Goal: Task Accomplishment & Management: Manage account settings

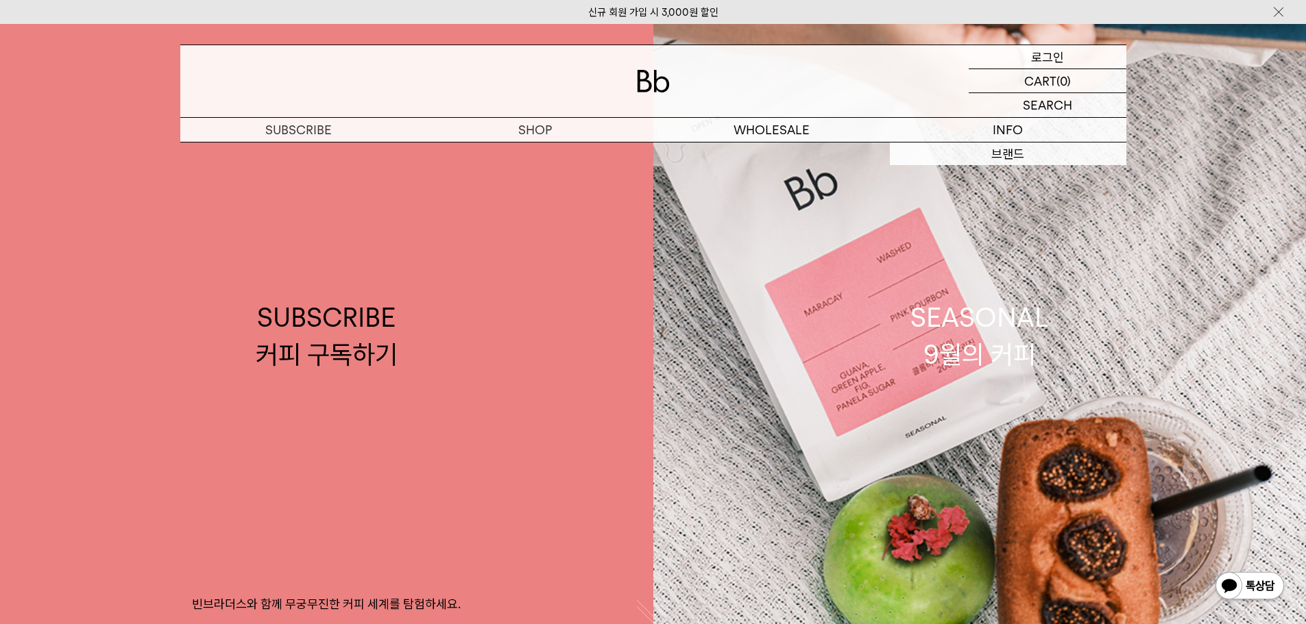
click at [1031, 59] on p "로그인" at bounding box center [1047, 56] width 33 height 23
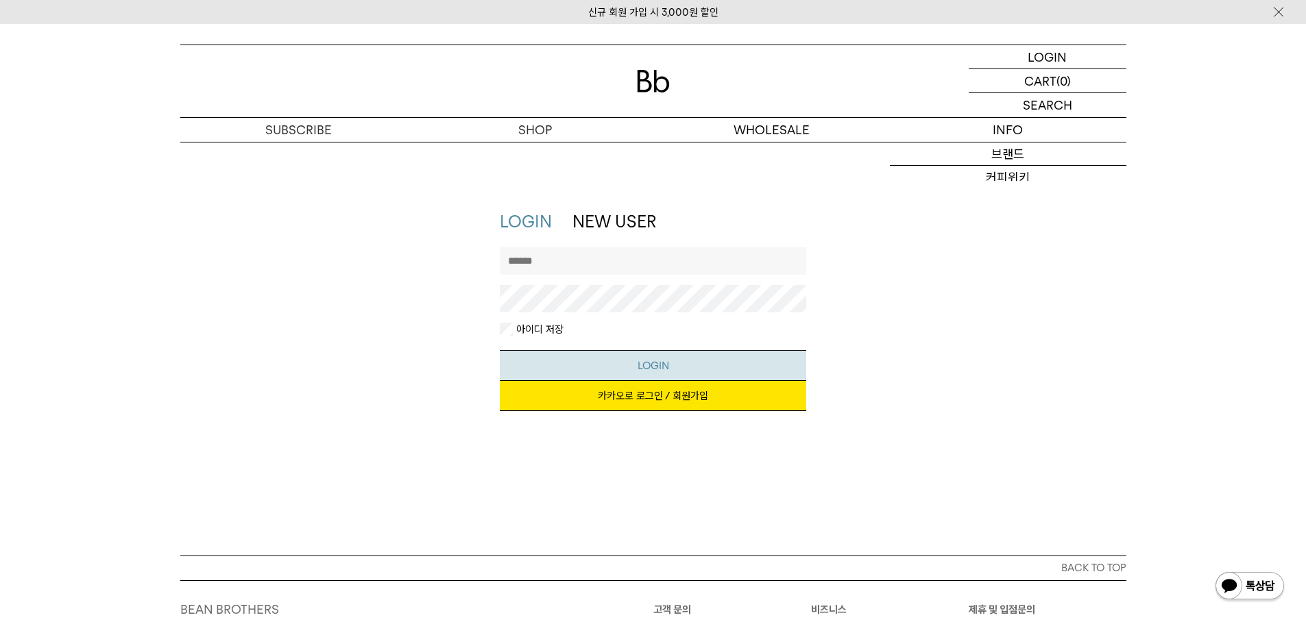
type input "**********"
click at [632, 354] on button "LOGIN" at bounding box center [653, 365] width 306 height 31
click at [691, 389] on link "카카오로 로그인 / 회원가입" at bounding box center [653, 396] width 306 height 30
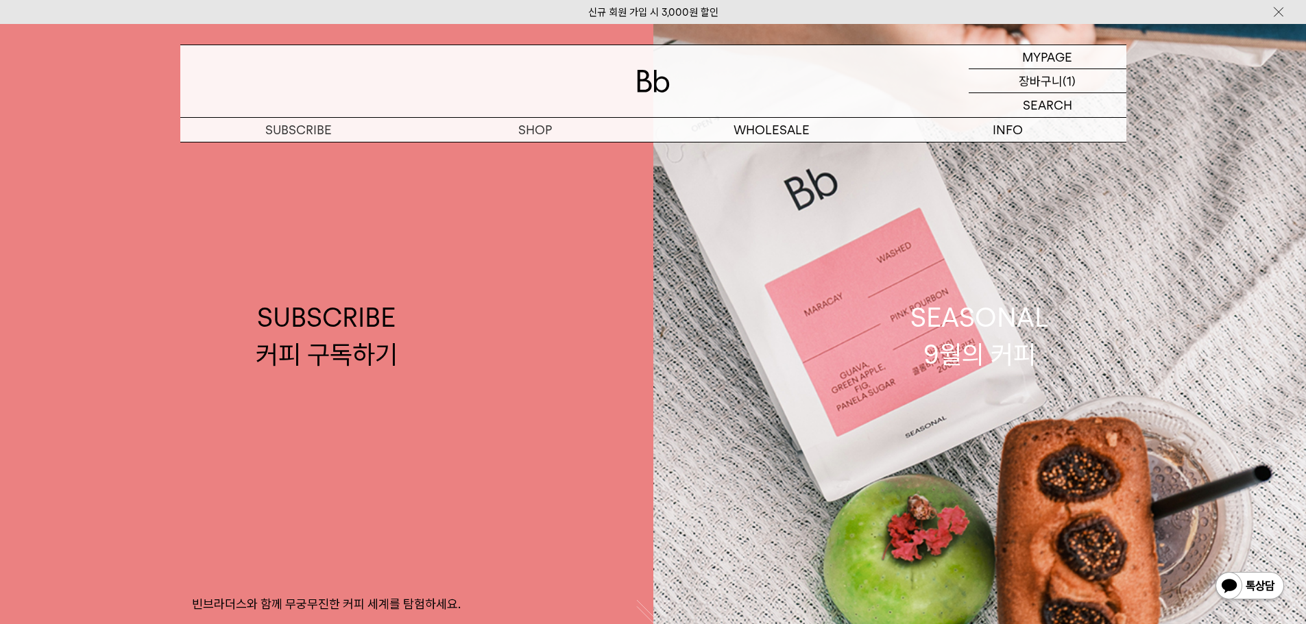
click at [1062, 77] on p "(1)" at bounding box center [1068, 80] width 13 height 23
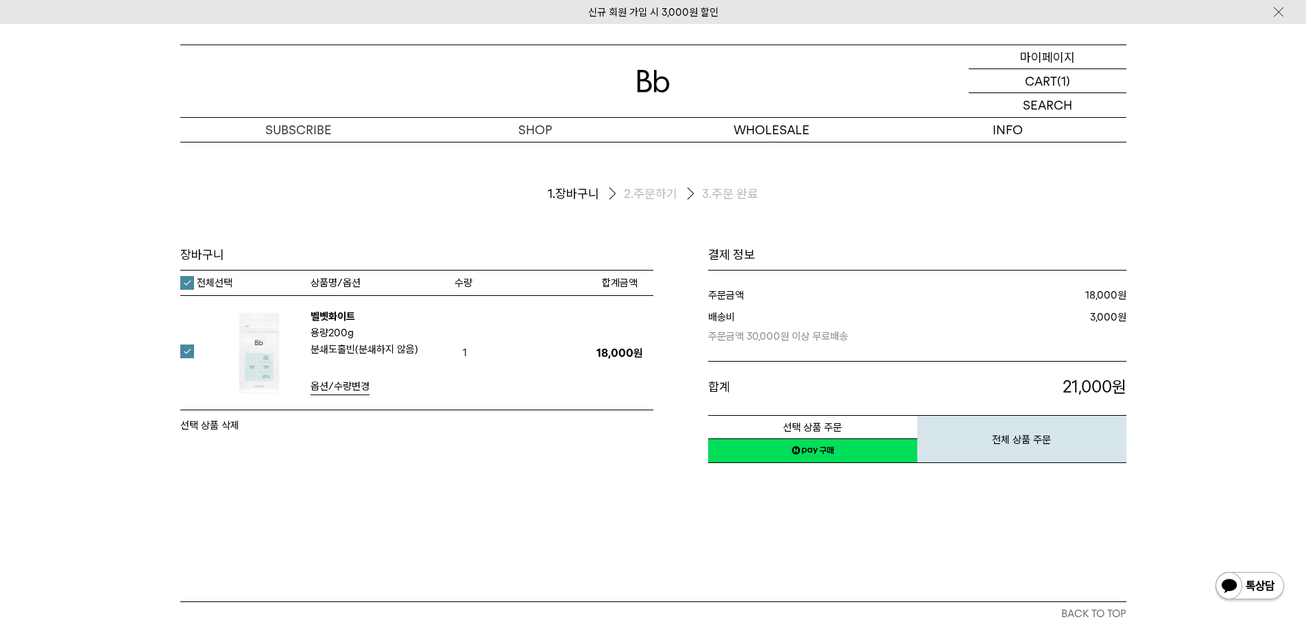
click at [1039, 51] on p "마이페이지" at bounding box center [1047, 56] width 55 height 23
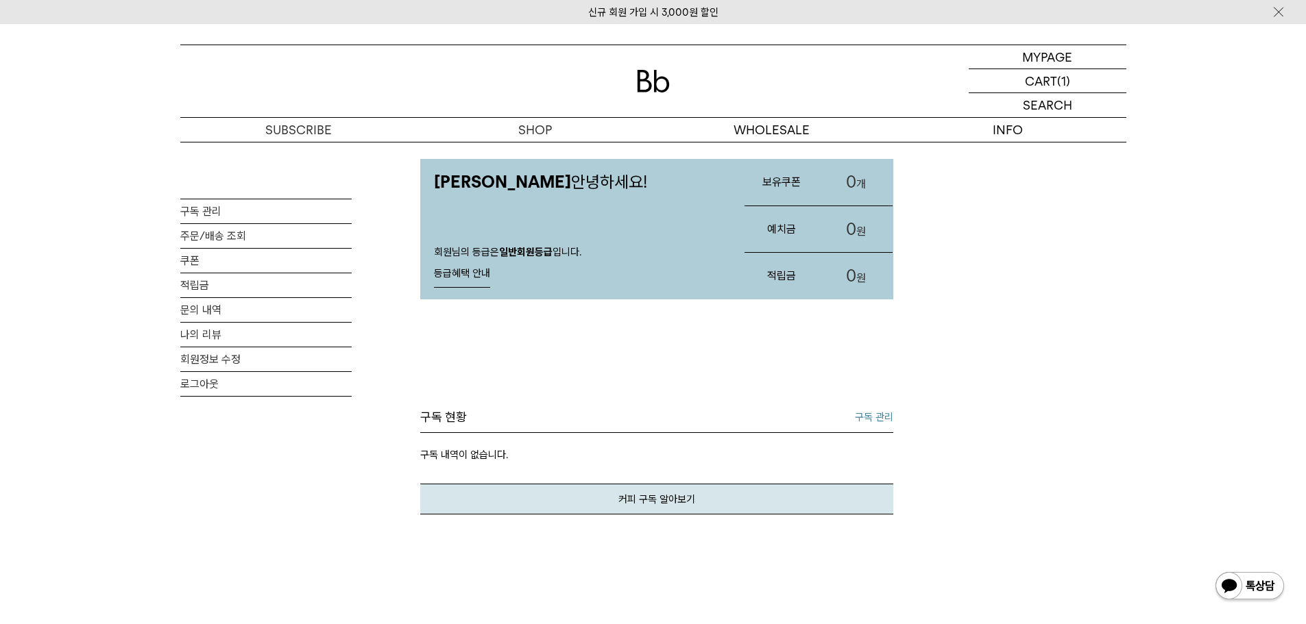
scroll to position [69, 0]
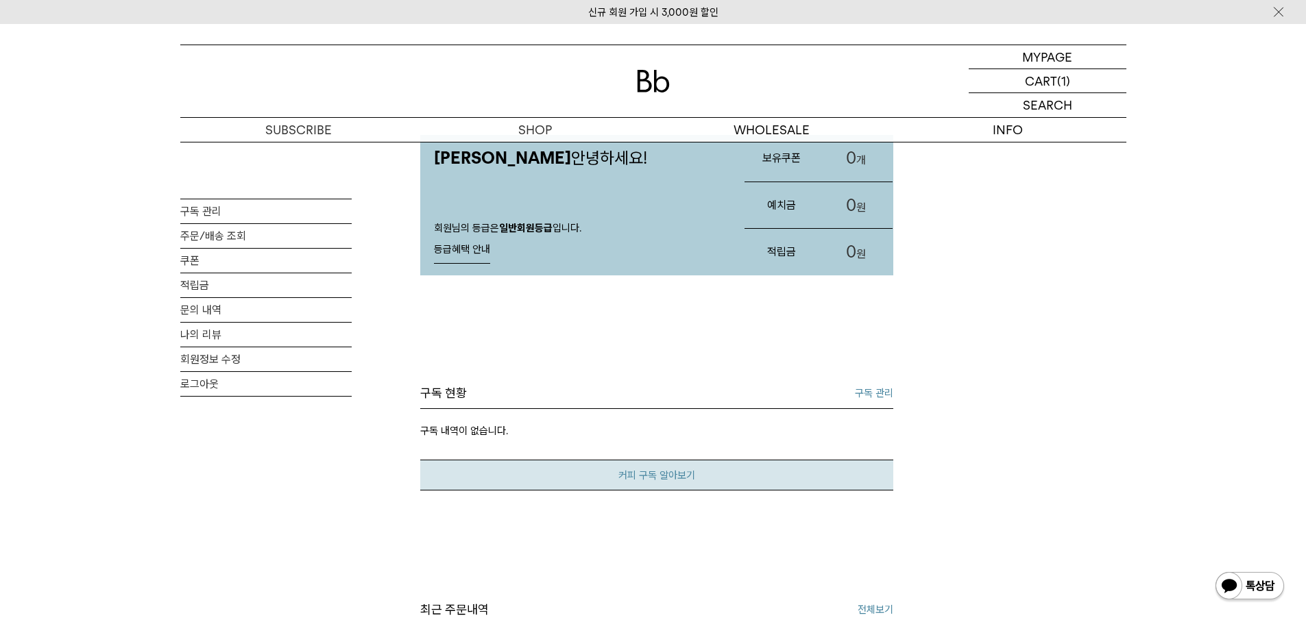
click at [619, 474] on link "커피 구독 알아보기" at bounding box center [656, 475] width 473 height 31
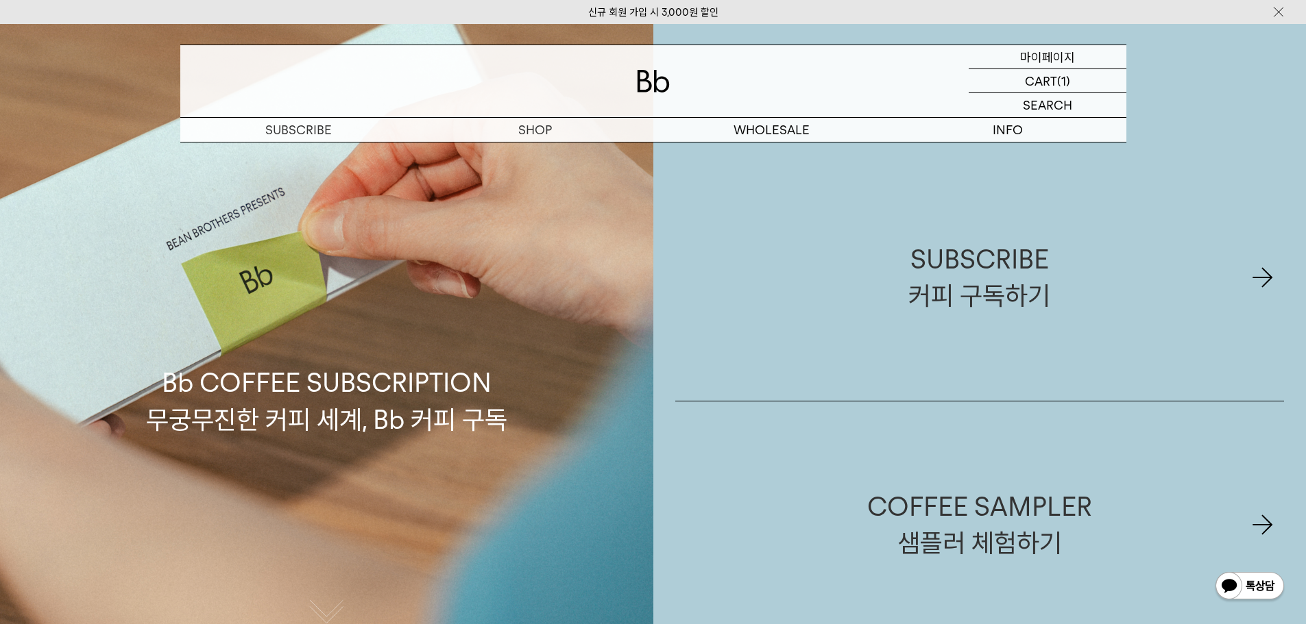
click at [1053, 51] on p "마이페이지" at bounding box center [1047, 56] width 55 height 23
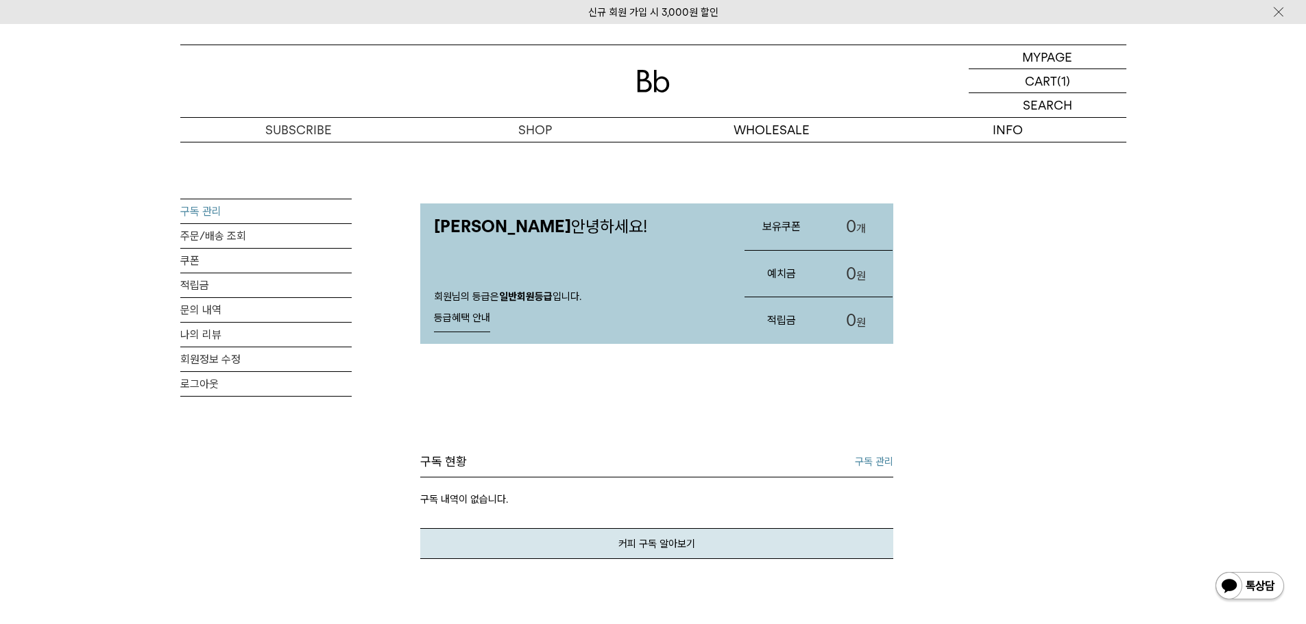
click at [193, 216] on link "구독 관리" at bounding box center [265, 211] width 171 height 24
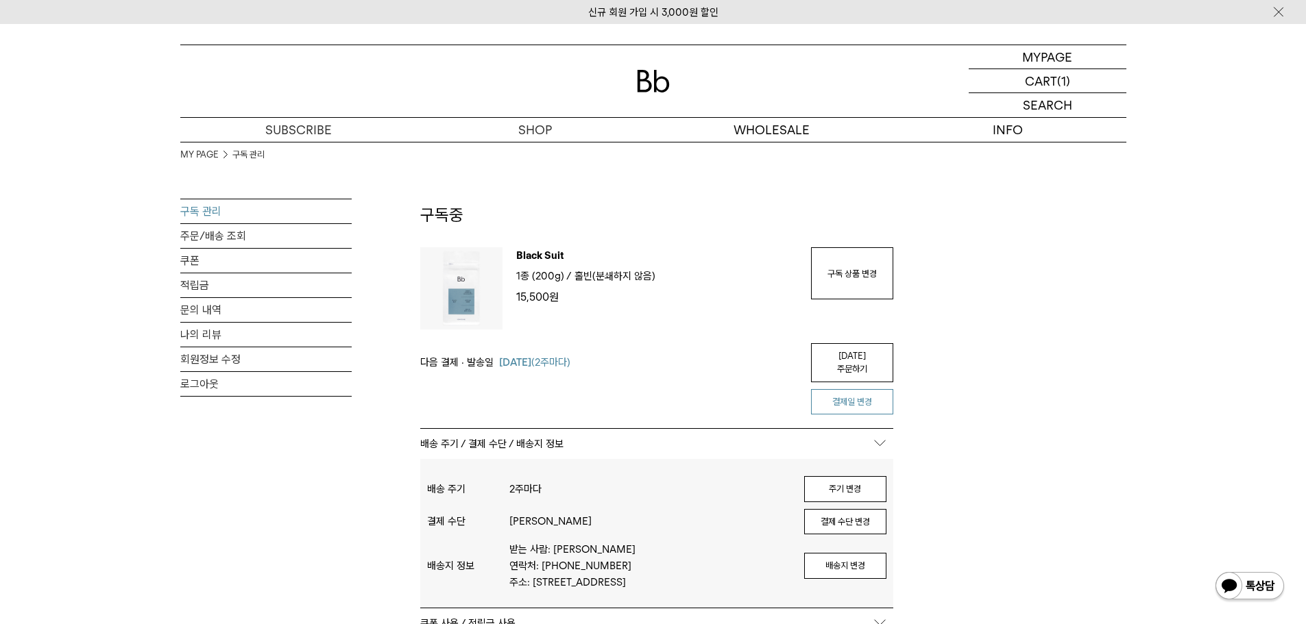
type input "**********"
click at [813, 394] on button "결제일 변경" at bounding box center [852, 402] width 82 height 26
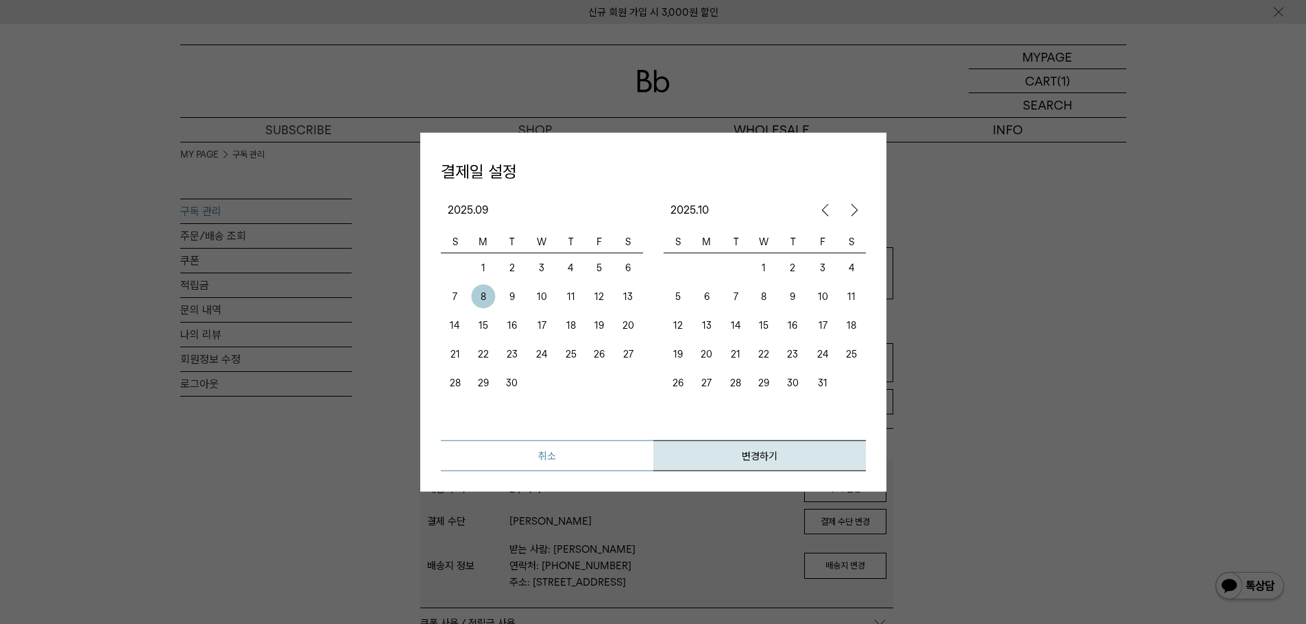
click at [565, 444] on button "취소" at bounding box center [547, 456] width 212 height 31
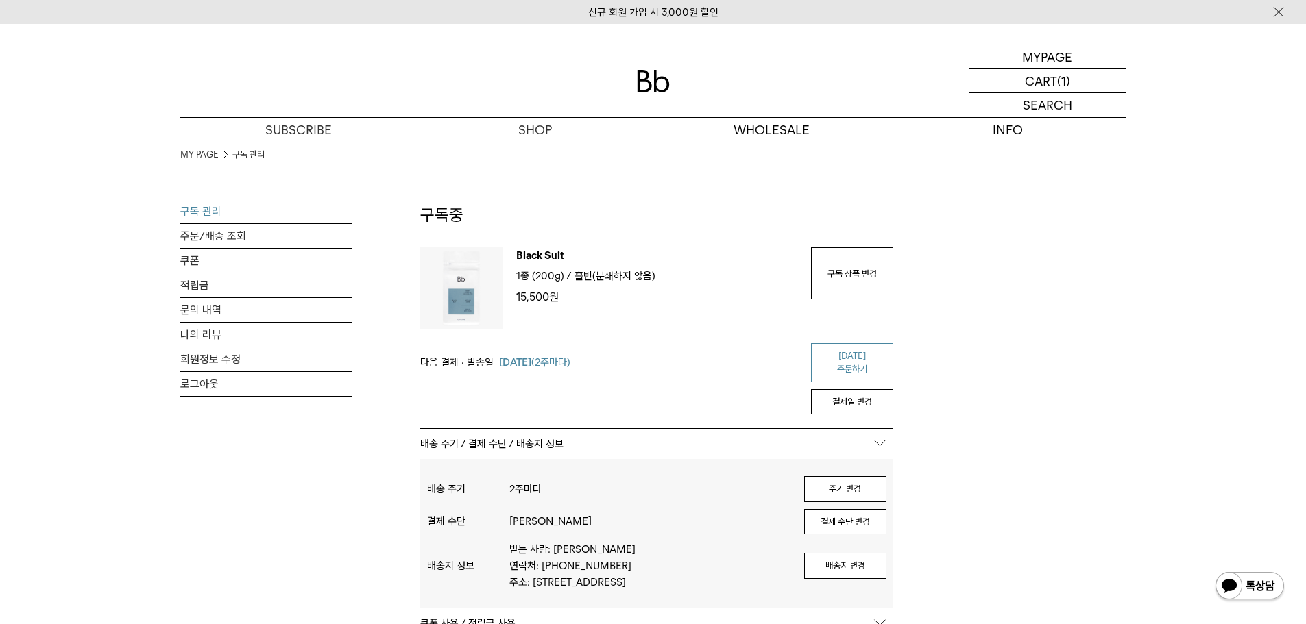
click at [876, 352] on link "[DATE] 주문하기" at bounding box center [852, 362] width 82 height 39
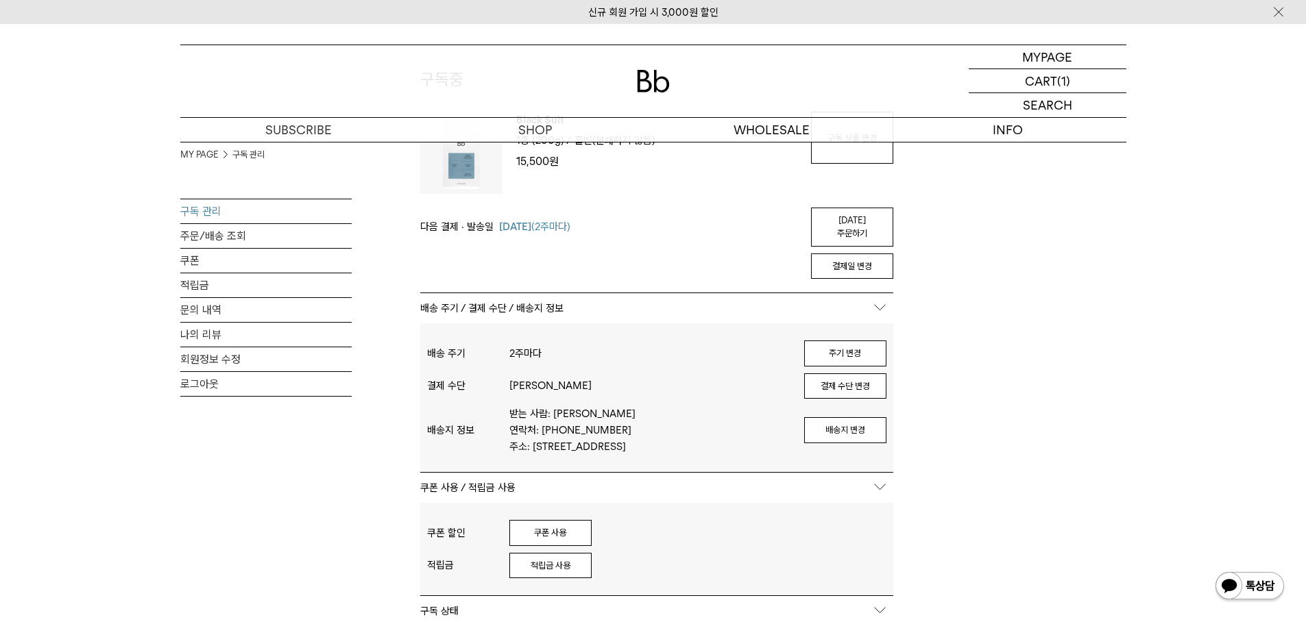
scroll to position [137, 0]
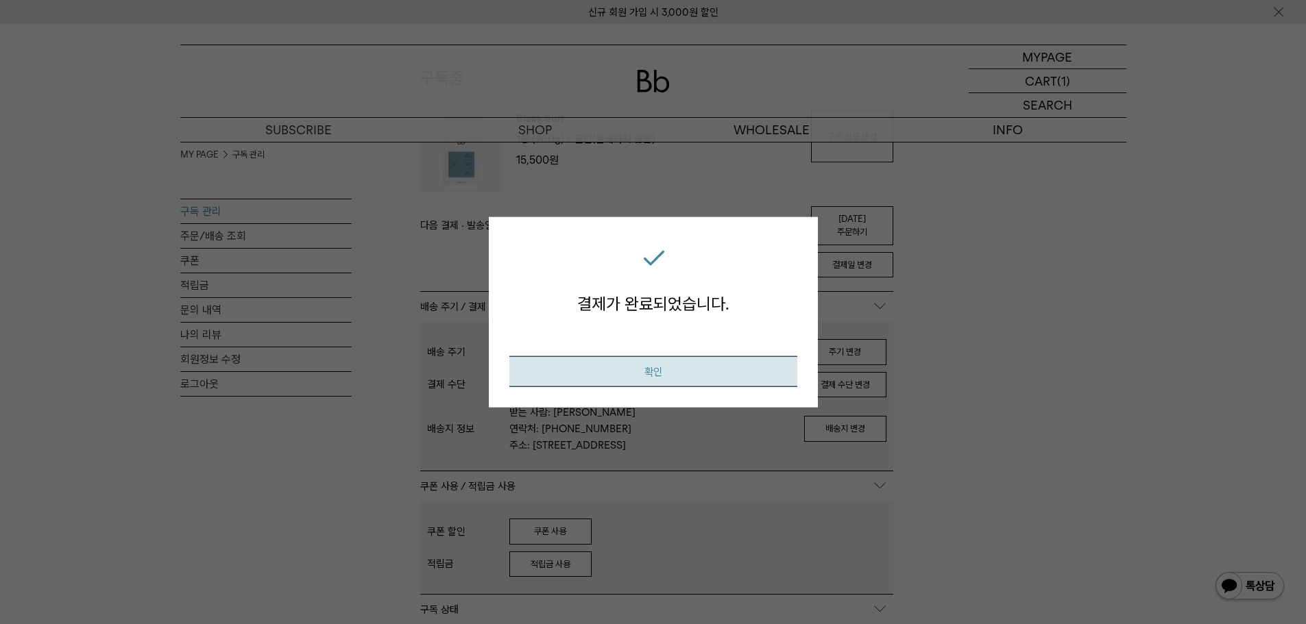
click at [729, 364] on button "확인" at bounding box center [653, 371] width 288 height 31
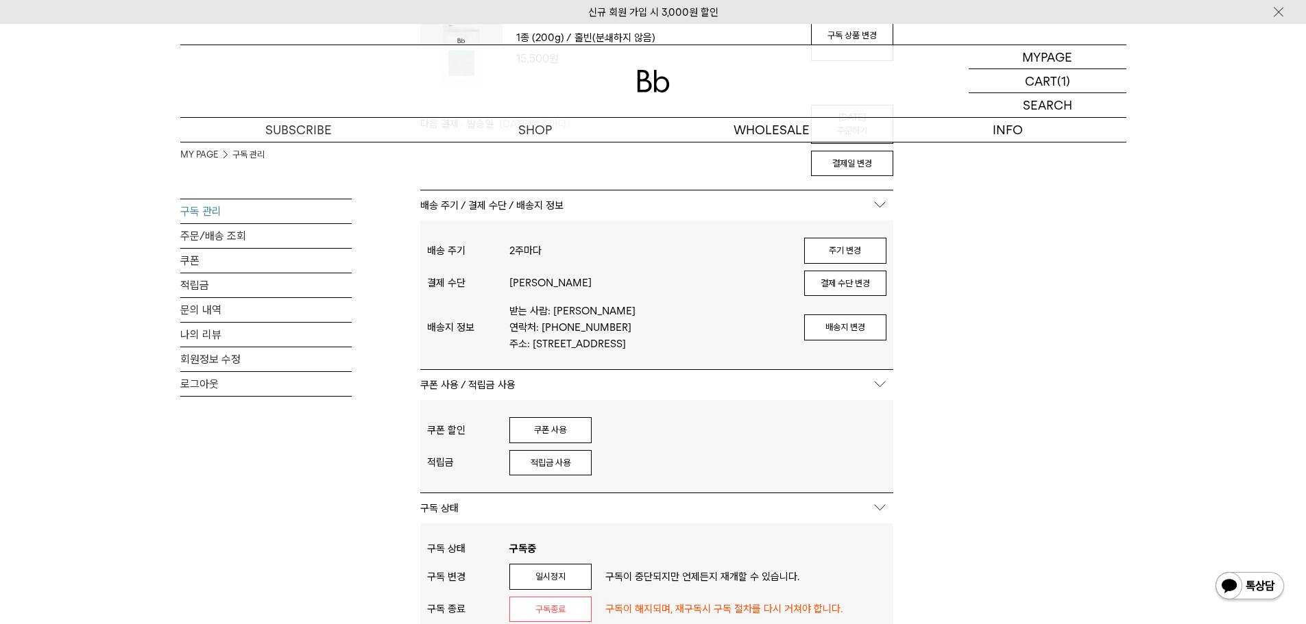
scroll to position [206, 0]
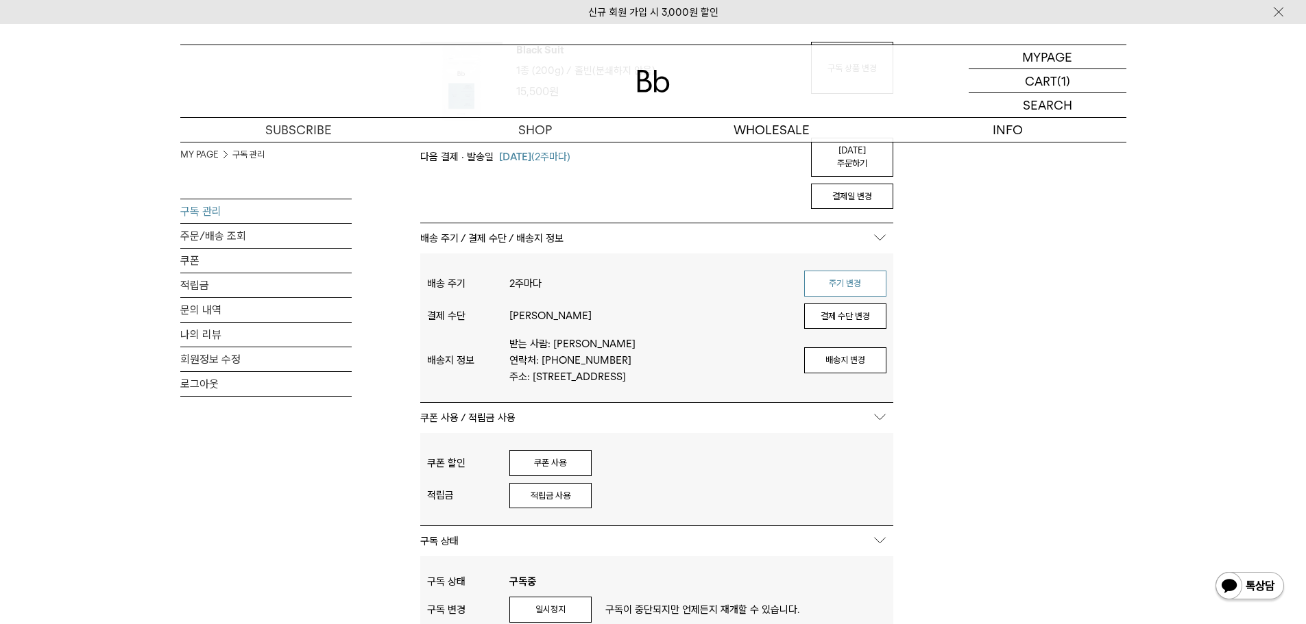
type input "**********"
click at [830, 271] on button "주기 변경" at bounding box center [845, 284] width 82 height 26
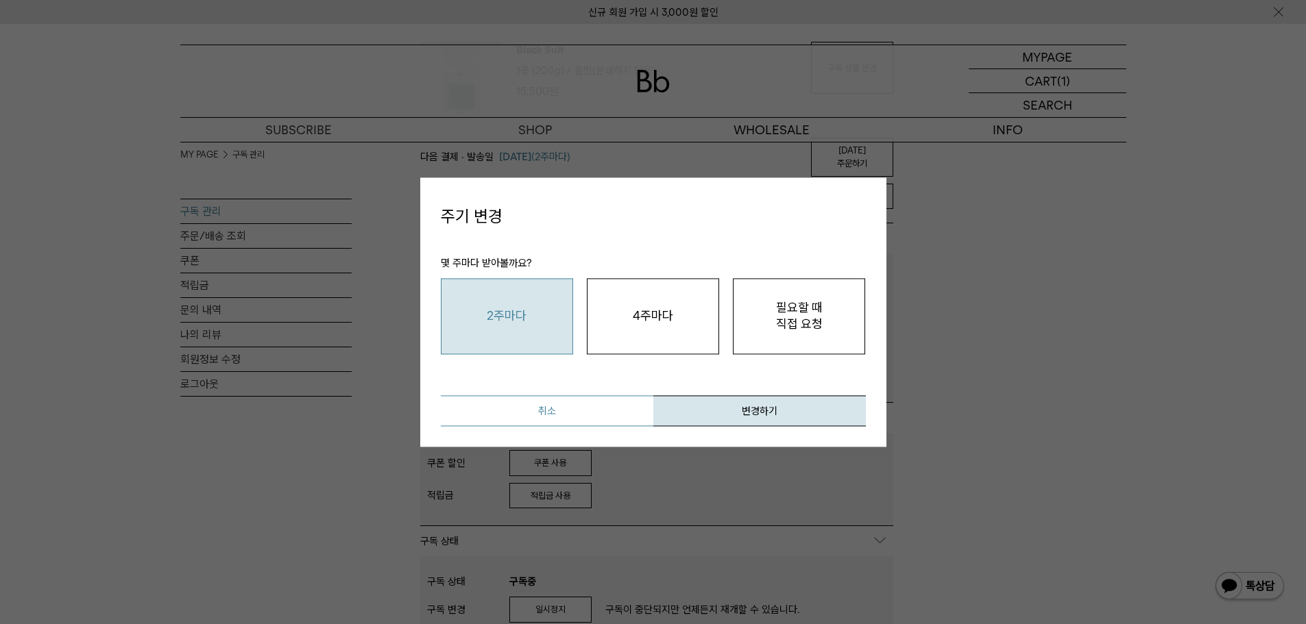
click at [574, 425] on button "취소" at bounding box center [547, 410] width 212 height 31
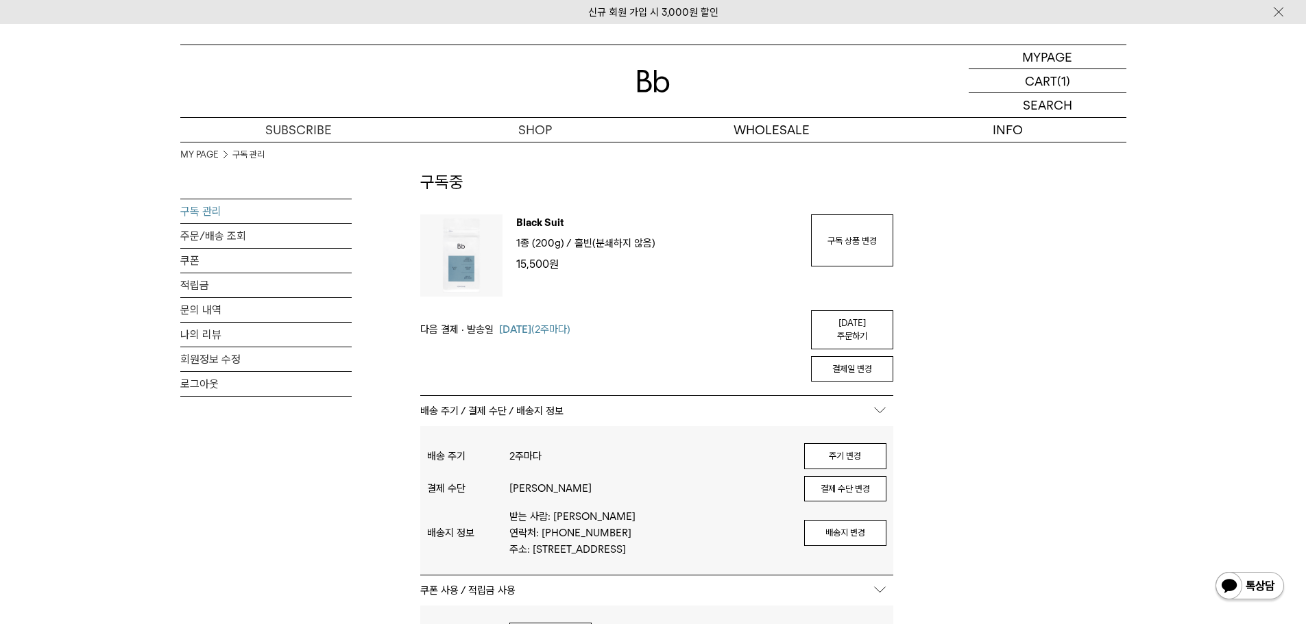
scroll to position [0, 0]
